Goal: Task Accomplishment & Management: Complete application form

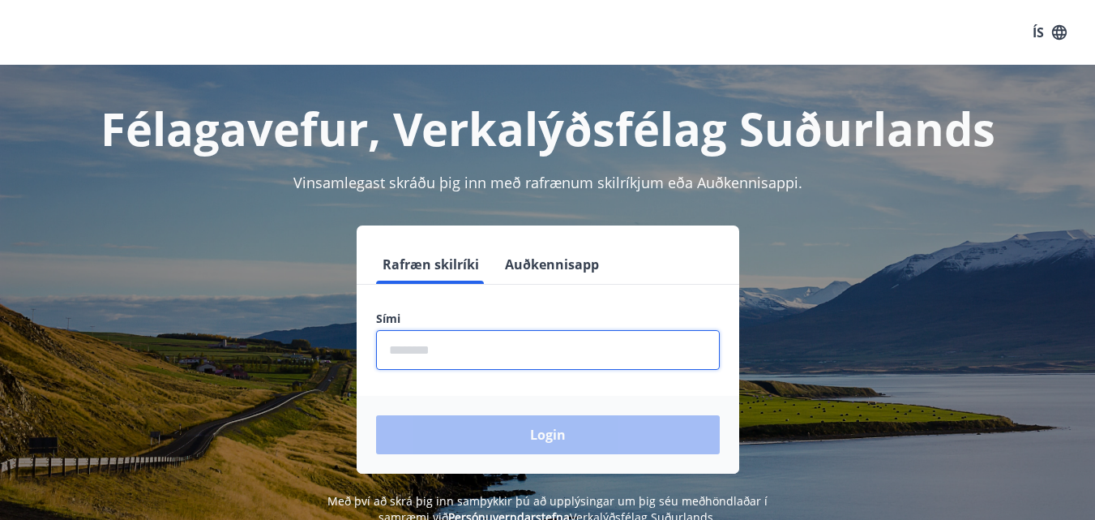
click at [569, 346] on input "phone" at bounding box center [548, 350] width 344 height 40
type input "********"
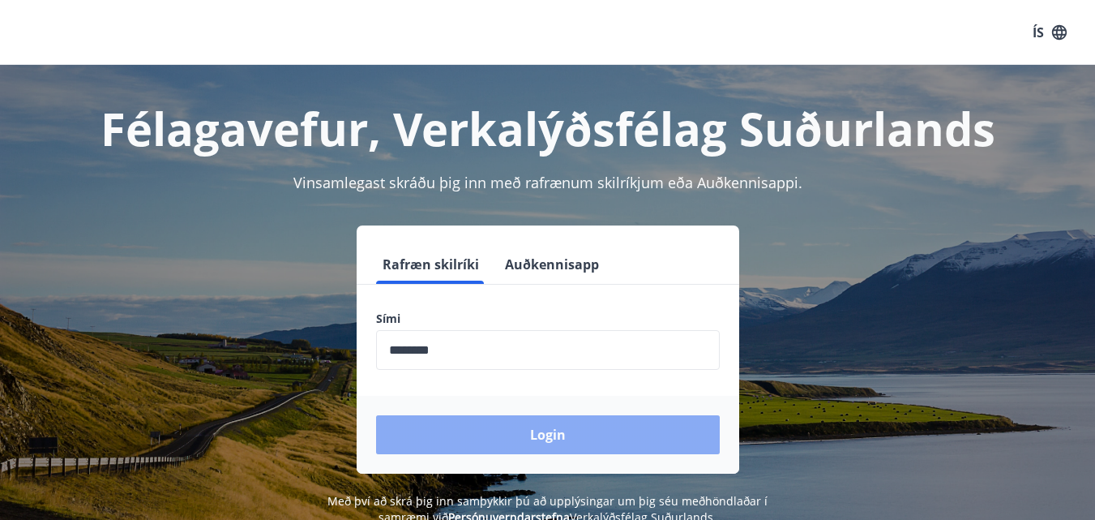
click at [537, 427] on button "Login" at bounding box center [548, 434] width 344 height 39
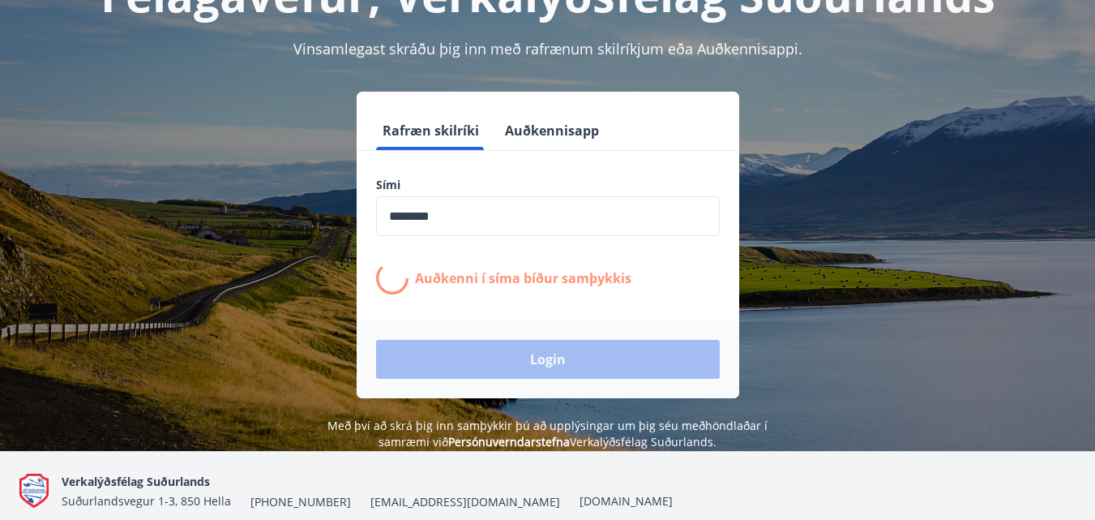
scroll to position [162, 0]
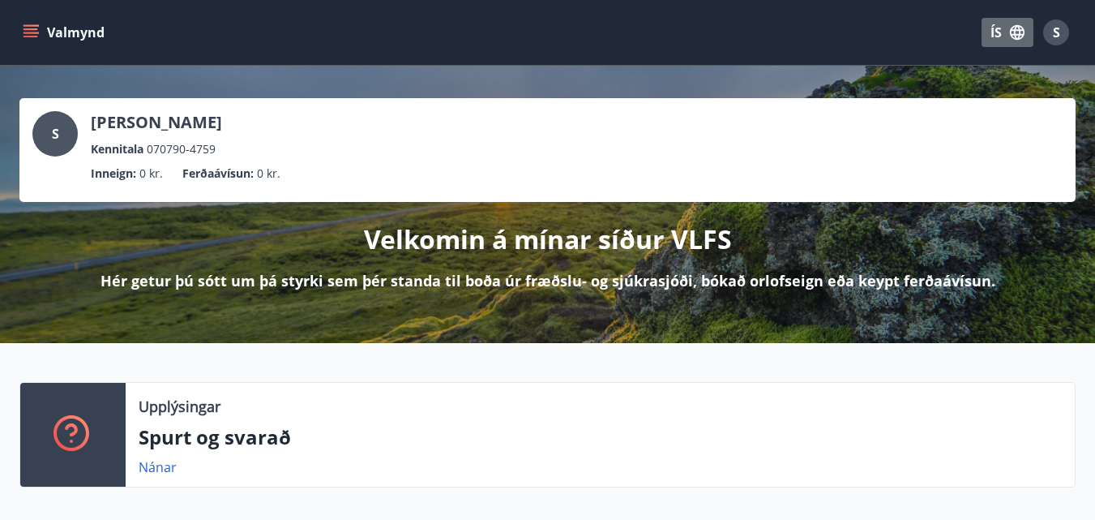
click at [998, 36] on button "ÍS" at bounding box center [1008, 32] width 52 height 29
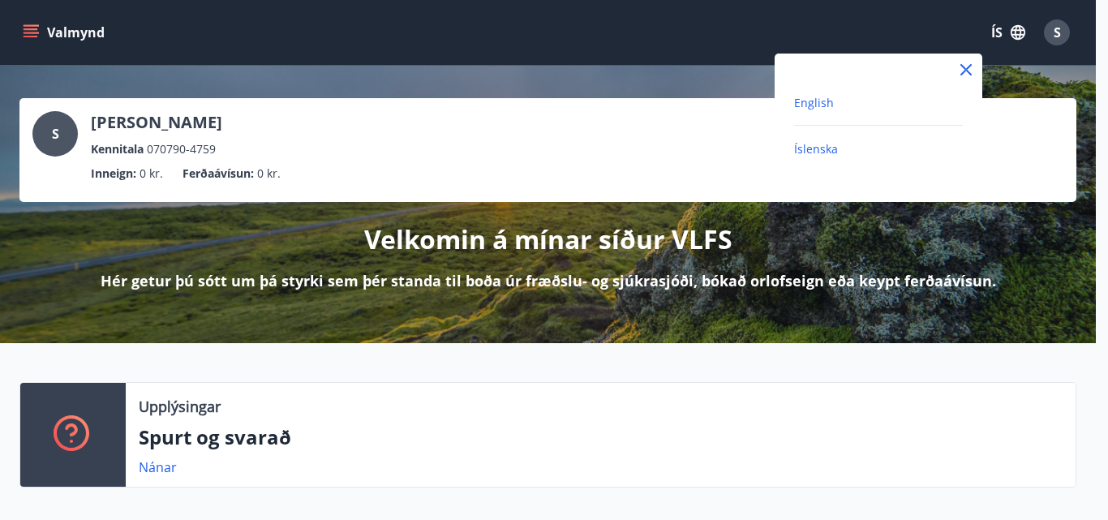
click at [820, 102] on span "English" at bounding box center [814, 102] width 40 height 15
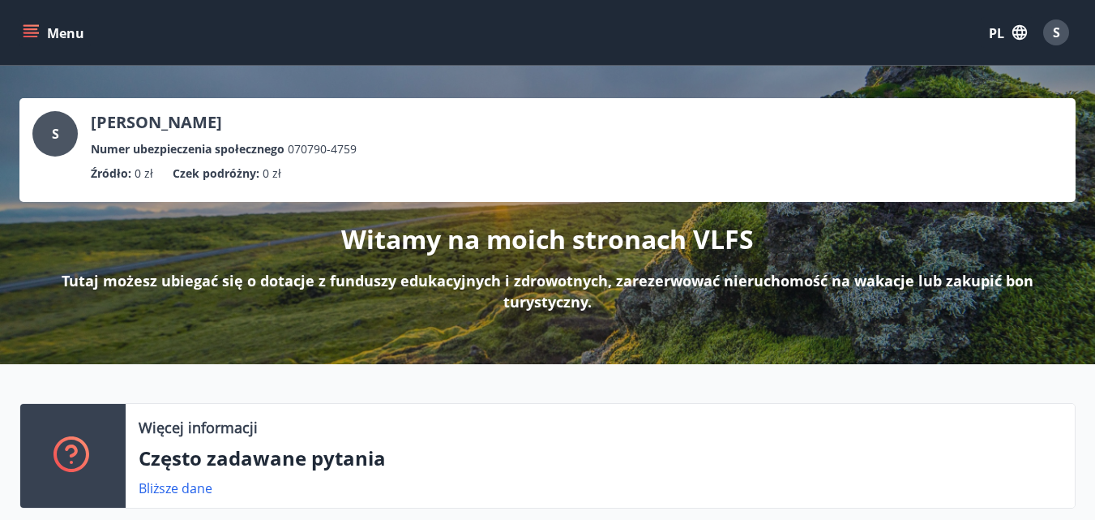
click at [31, 36] on icon "menu" at bounding box center [31, 37] width 15 height 2
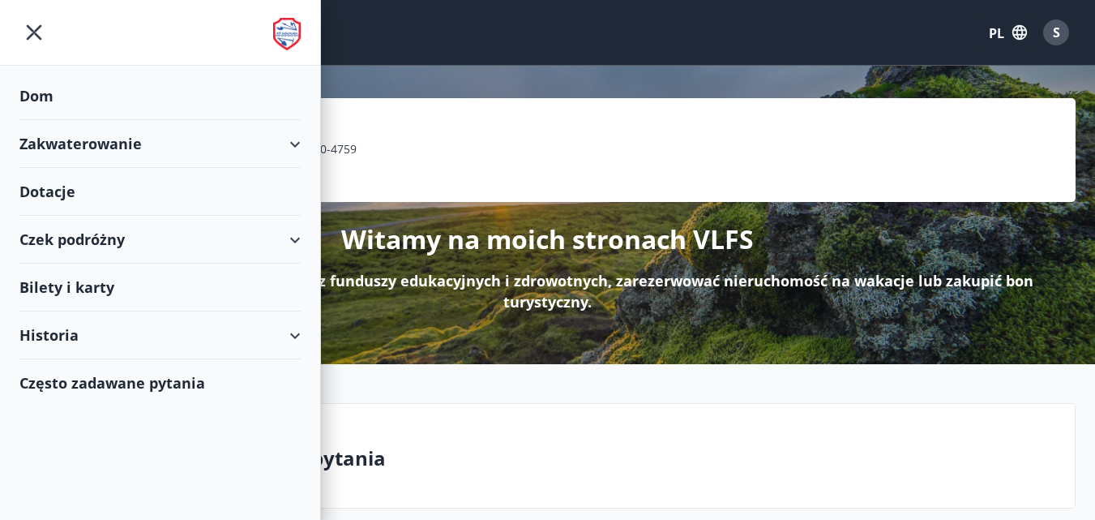
click at [73, 191] on font "Dotacje" at bounding box center [47, 191] width 56 height 19
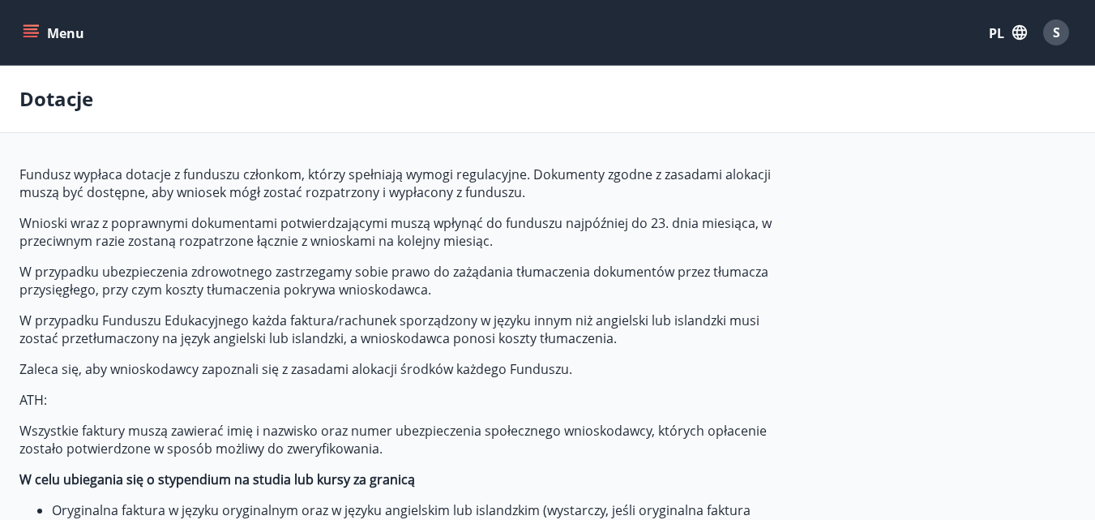
type input "***"
click at [996, 27] on font "PL" at bounding box center [996, 33] width 15 height 18
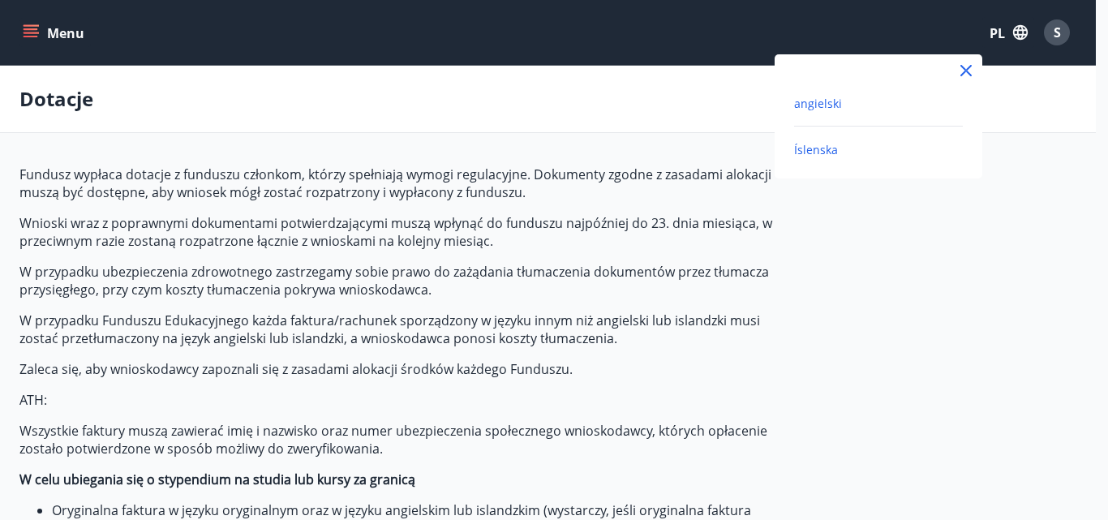
click at [812, 152] on font "Íslenska" at bounding box center [816, 149] width 44 height 15
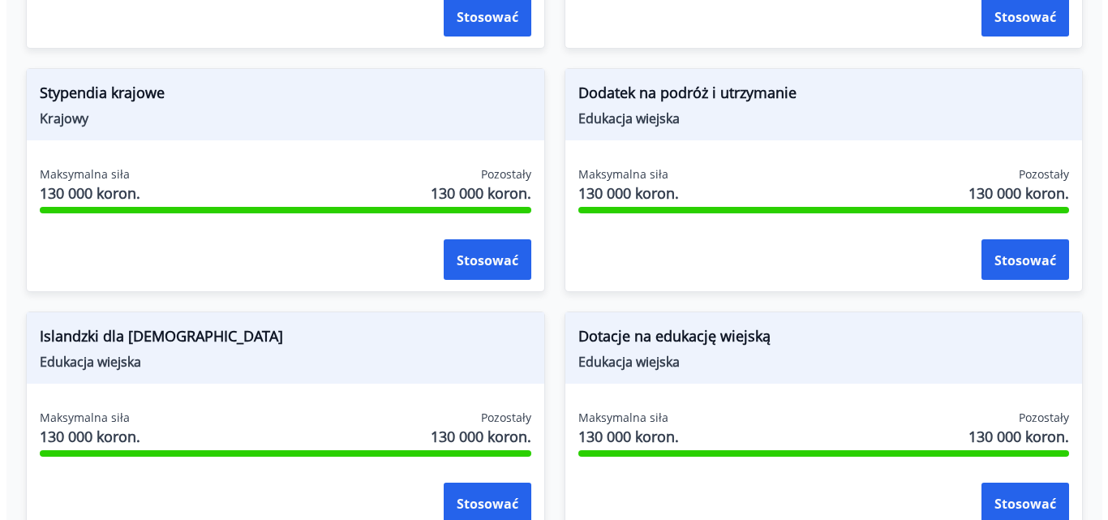
scroll to position [2657, 0]
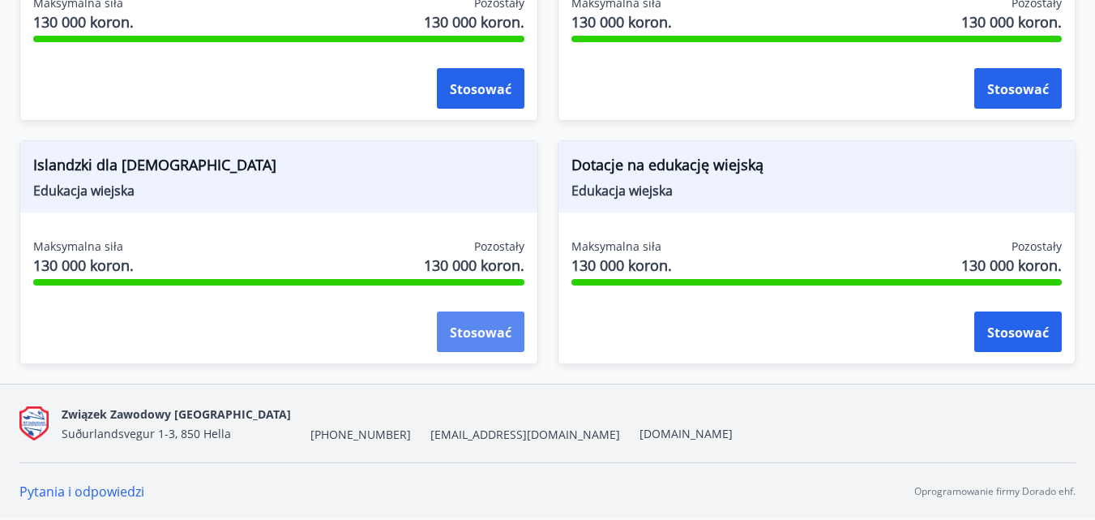
click at [492, 330] on font "Stosować" at bounding box center [481, 333] width 62 height 18
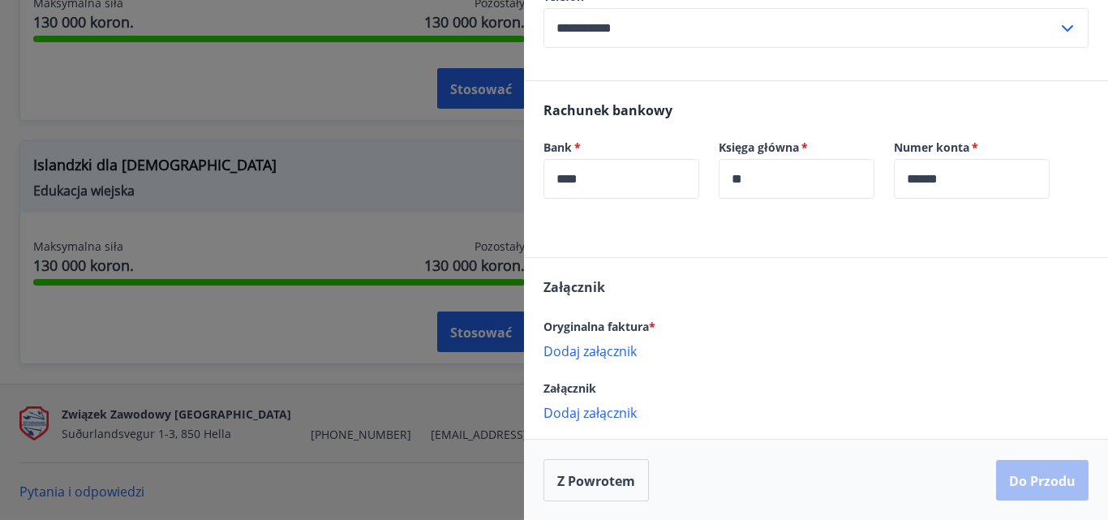
scroll to position [307, 0]
click at [595, 350] on font "Dodaj załącznik" at bounding box center [589, 350] width 93 height 18
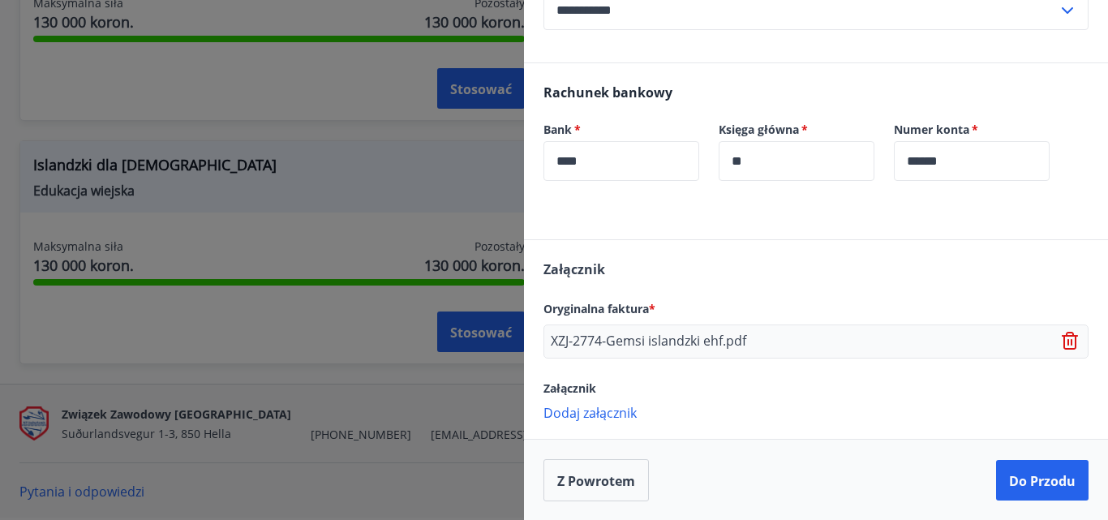
scroll to position [325, 0]
click at [1009, 471] on font "Do przodu" at bounding box center [1042, 480] width 66 height 18
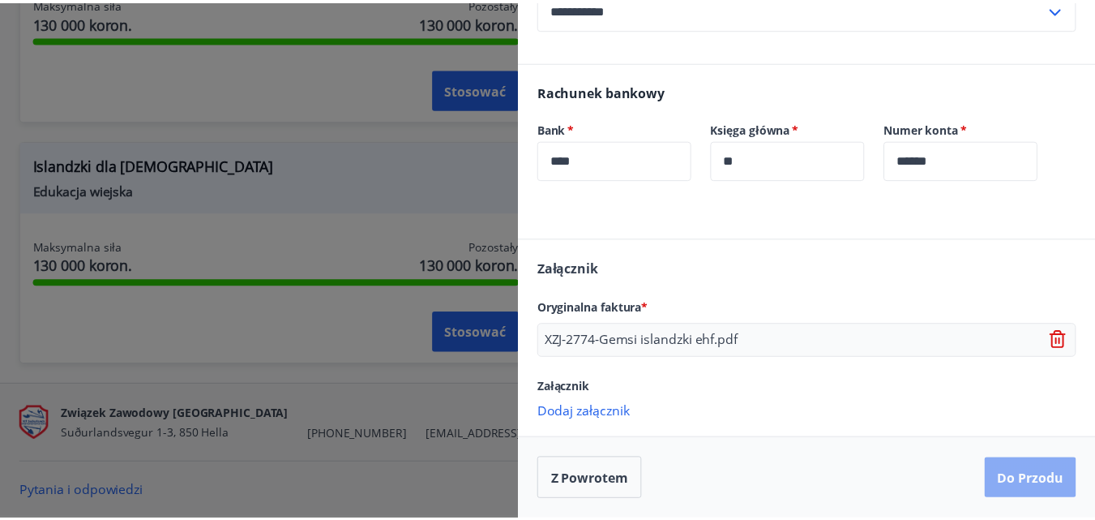
scroll to position [0, 0]
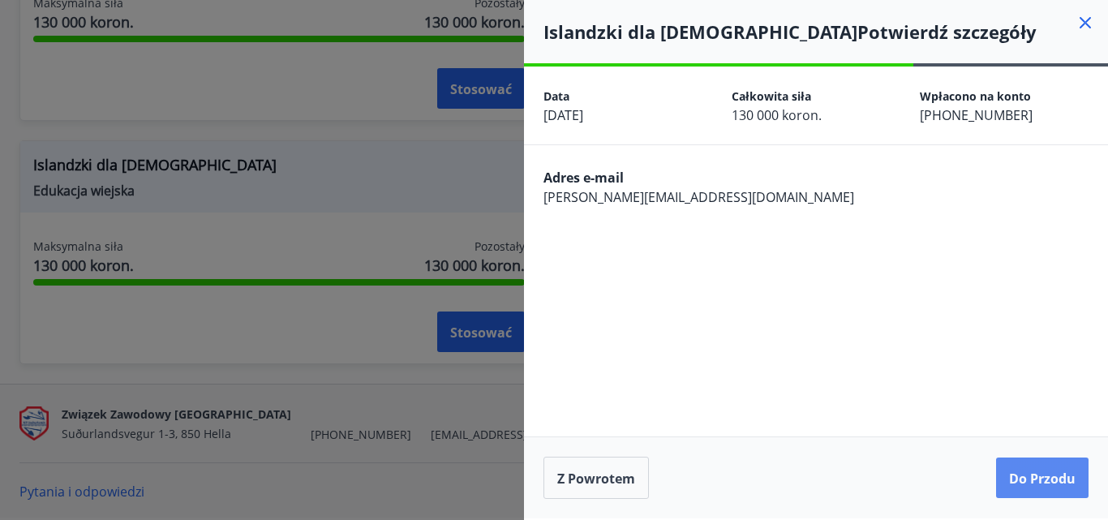
click at [1016, 475] on font "Do przodu" at bounding box center [1042, 478] width 66 height 18
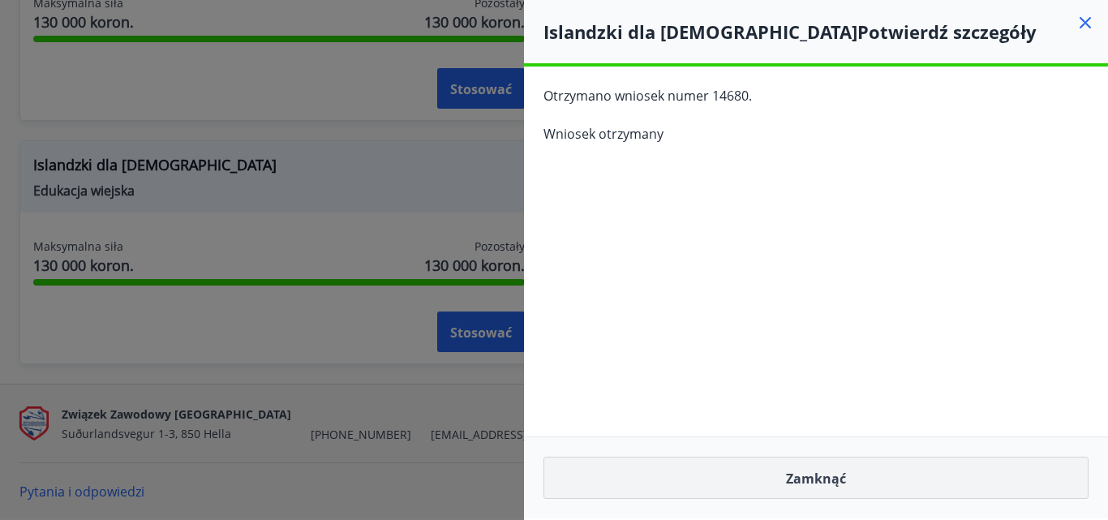
click at [826, 472] on font "Zamknąć" at bounding box center [816, 478] width 60 height 18
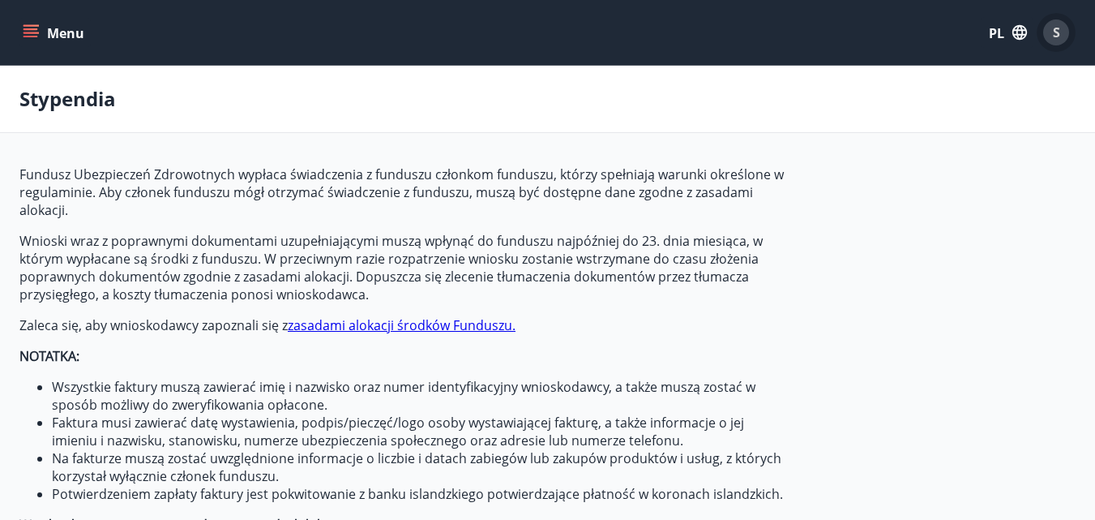
click at [1057, 32] on font "S" at bounding box center [1056, 33] width 7 height 18
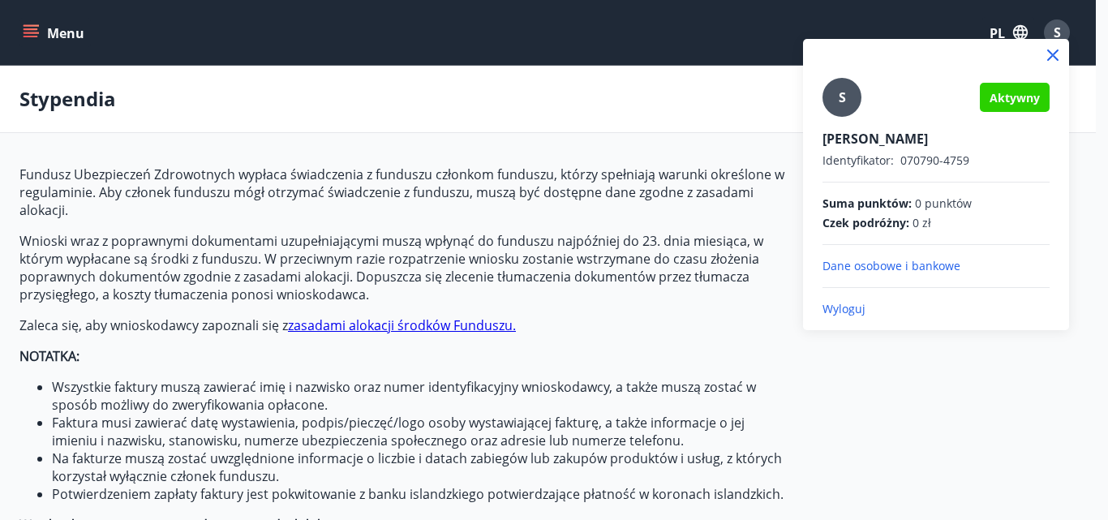
click at [852, 303] on font "Wyloguj" at bounding box center [843, 308] width 43 height 15
